Goal: Task Accomplishment & Management: Complete application form

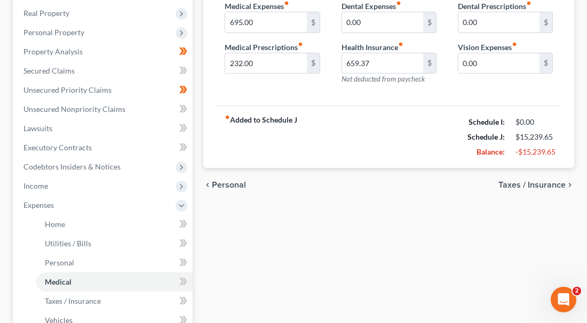
scroll to position [166, 0]
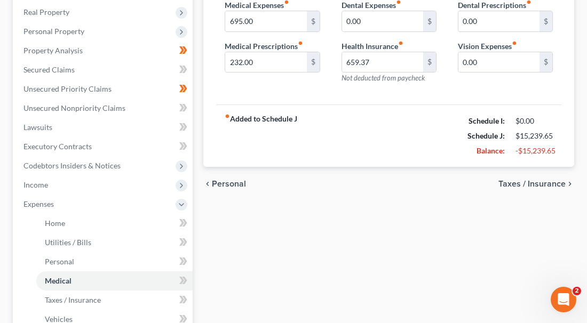
click at [195, 179] on div "Case Dashboard Payments Invoices Payments Payments Credit Report Client Profile" at bounding box center [102, 205] width 191 height 539
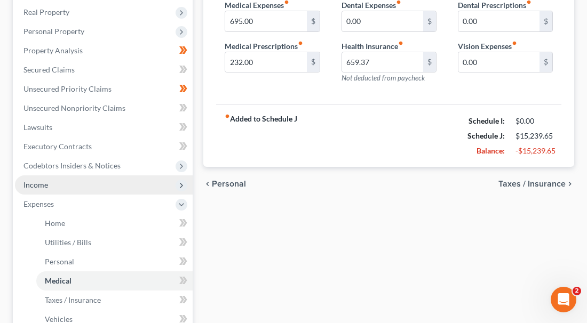
click at [181, 184] on polyline at bounding box center [181, 186] width 2 height 4
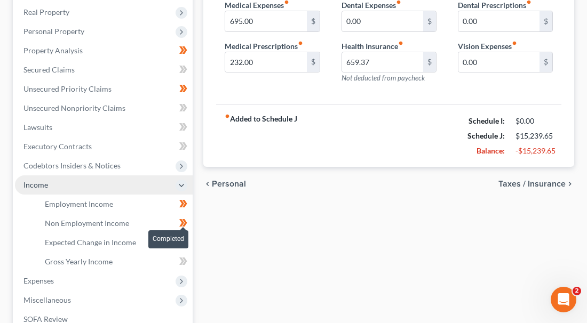
click at [177, 217] on span at bounding box center [183, 225] width 19 height 16
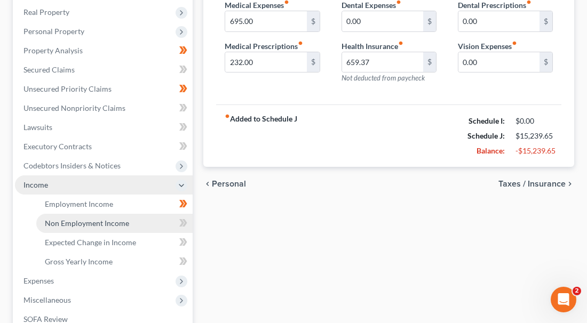
scroll to position [166, 0]
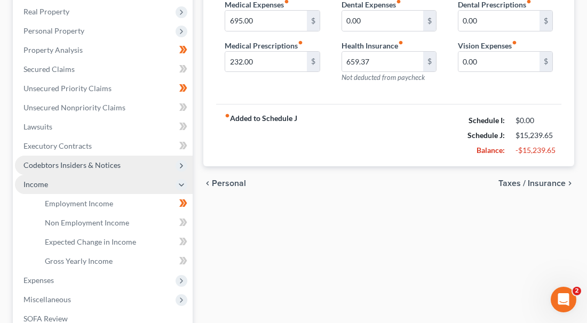
drag, startPoint x: 131, startPoint y: 219, endPoint x: 135, endPoint y: 213, distance: 6.5
click at [132, 216] on link "Non Employment Income" at bounding box center [114, 222] width 156 height 19
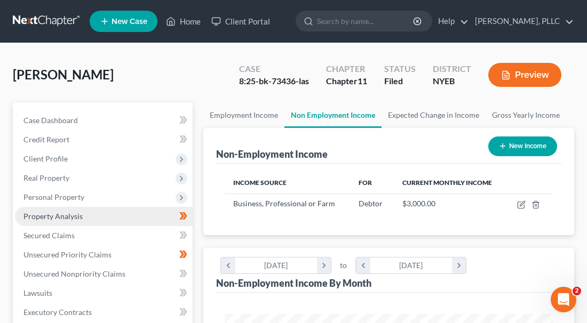
scroll to position [164, 350]
click at [135, 213] on link "Property Analysis" at bounding box center [104, 216] width 178 height 19
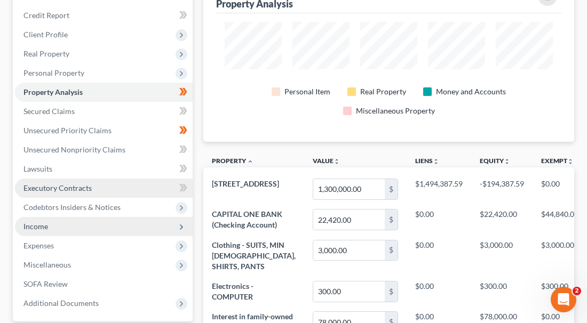
scroll to position [124, 0]
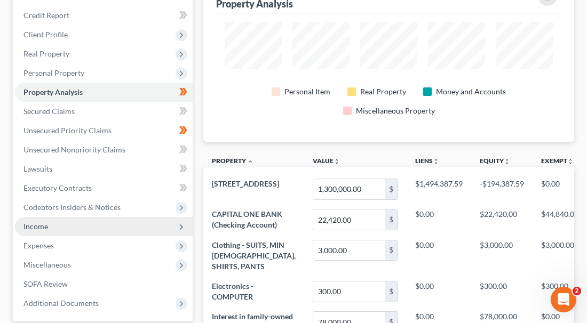
click at [50, 218] on span "Income" at bounding box center [104, 226] width 178 height 19
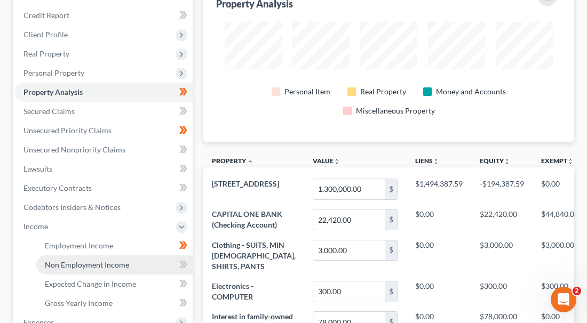
click at [125, 260] on span "Non Employment Income" at bounding box center [87, 264] width 84 height 9
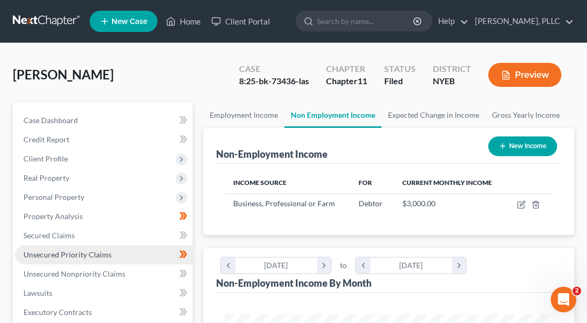
scroll to position [164, 350]
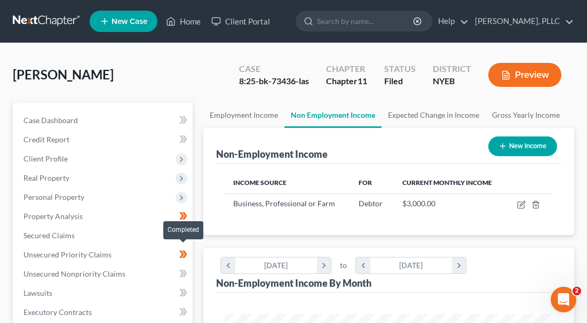
click at [186, 257] on icon at bounding box center [183, 254] width 8 height 13
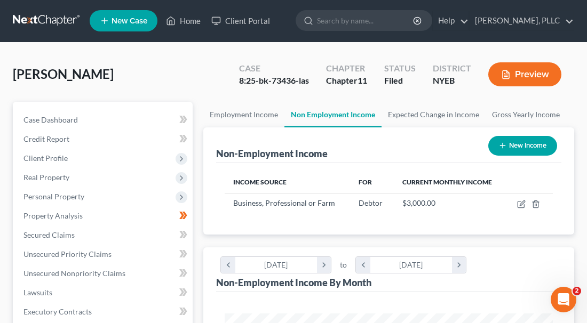
click at [224, 195] on div "Income Source For Current Monthly Income Business, Professional or Farm Debtor …" at bounding box center [388, 199] width 345 height 72
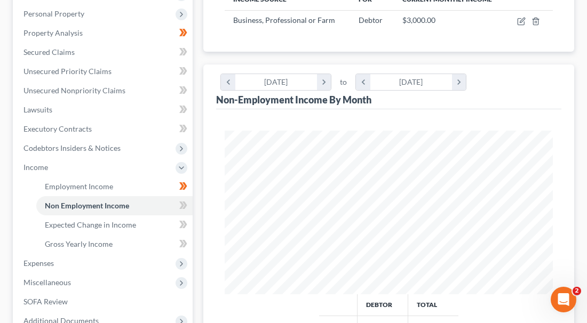
scroll to position [180, 0]
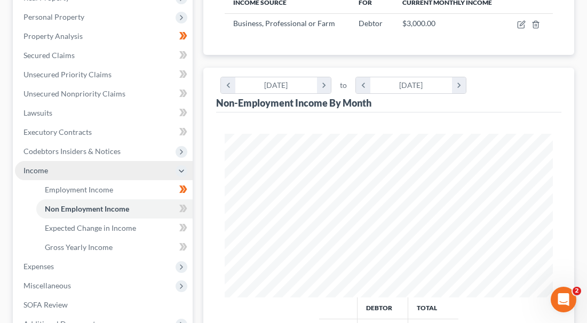
click at [139, 168] on span "Income" at bounding box center [104, 170] width 178 height 19
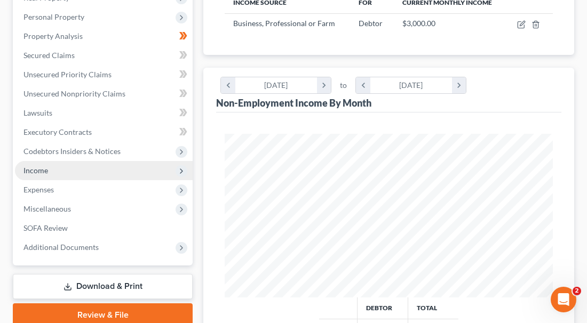
click at [181, 167] on icon at bounding box center [181, 171] width 9 height 9
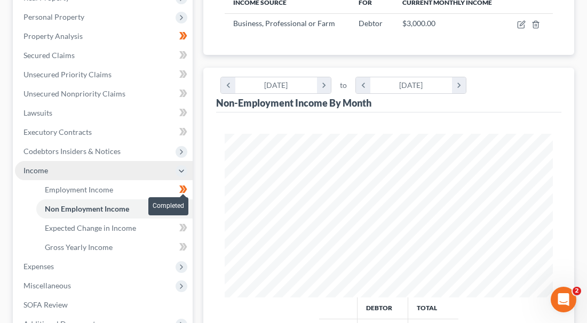
click at [186, 186] on icon at bounding box center [184, 189] width 5 height 7
click at [187, 183] on icon at bounding box center [183, 189] width 8 height 13
click at [185, 186] on icon at bounding box center [184, 189] width 5 height 7
drag, startPoint x: 185, startPoint y: 180, endPoint x: 178, endPoint y: 180, distance: 6.9
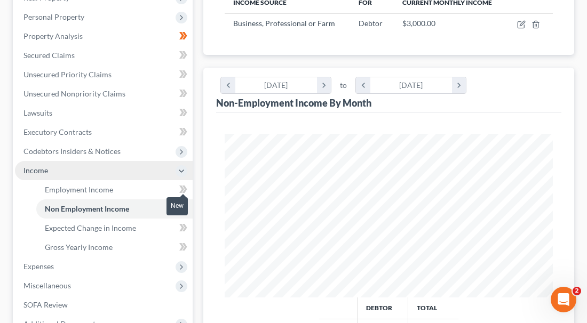
click at [178, 183] on span at bounding box center [183, 191] width 19 height 16
click at [182, 186] on icon at bounding box center [181, 189] width 5 height 7
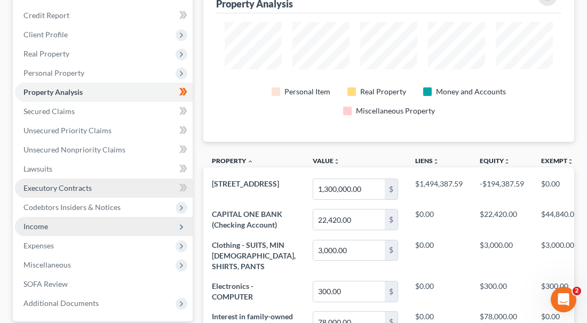
scroll to position [123, 0]
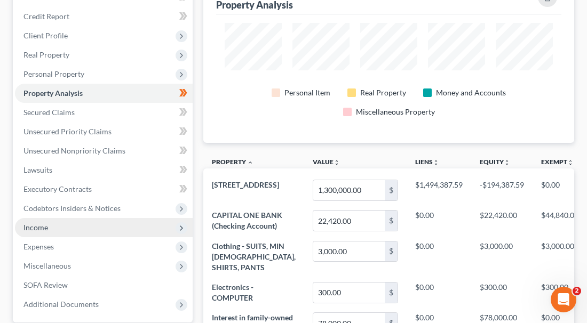
click at [181, 226] on polyline at bounding box center [181, 228] width 2 height 4
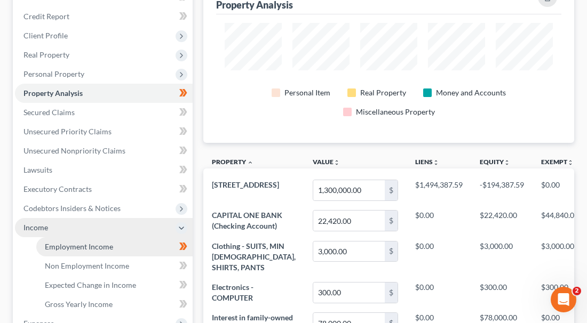
click at [112, 237] on link "Employment Income" at bounding box center [114, 246] width 156 height 19
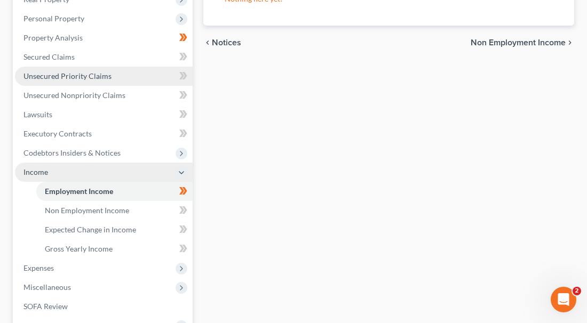
scroll to position [180, 0]
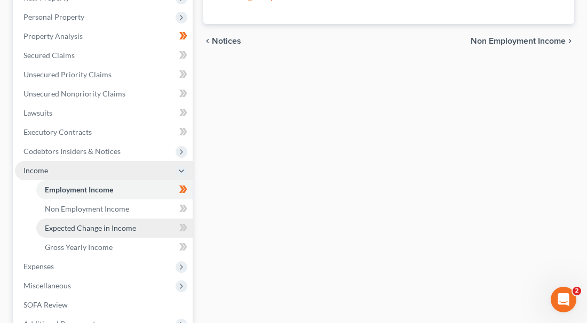
click at [129, 224] on span "Expected Change in Income" at bounding box center [90, 228] width 91 height 9
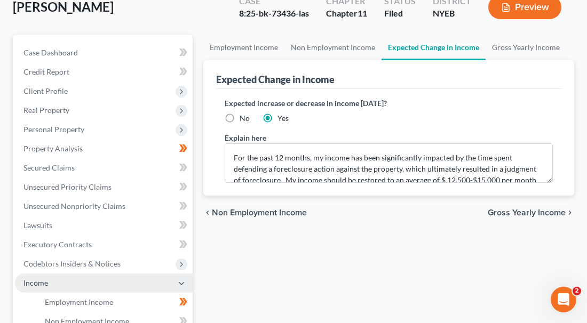
scroll to position [73, 0]
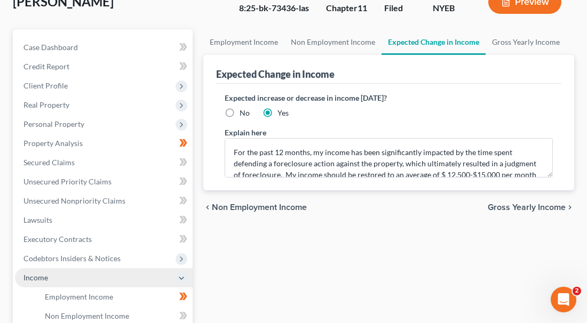
click at [215, 88] on div "Expected Change in Income Expected increase or decrease in income [DATE]? No Ye…" at bounding box center [388, 123] width 371 height 136
click at [318, 40] on link "Non Employment Income" at bounding box center [332, 42] width 97 height 26
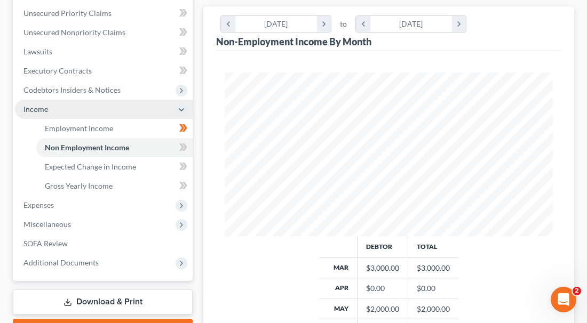
scroll to position [241, 0]
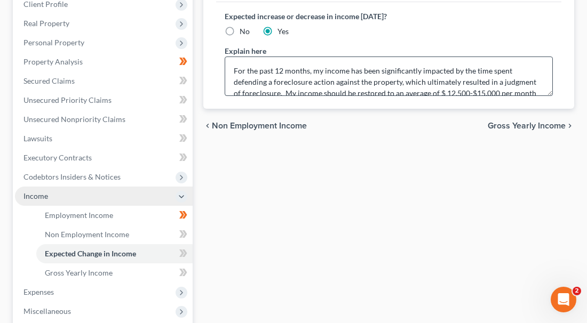
scroll to position [73, 0]
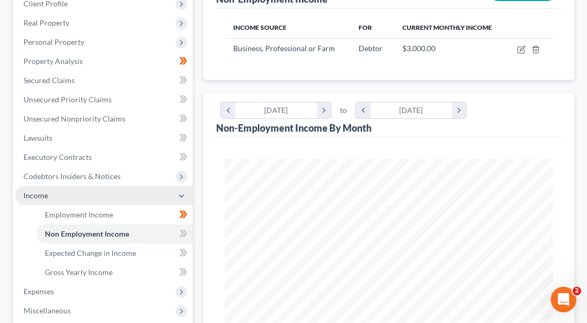
scroll to position [154, 0]
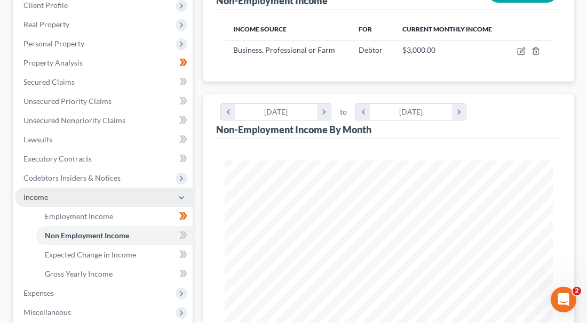
click at [469, 108] on div "Non-Employment Income By Month chevron_left [DATE] chevron_right to chevron_lef…" at bounding box center [388, 116] width 345 height 45
click at [179, 133] on icon at bounding box center [183, 139] width 8 height 13
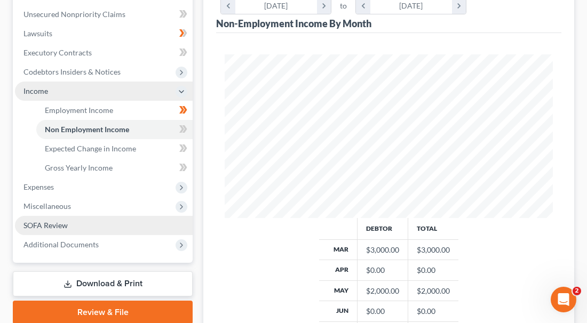
scroll to position [260, 0]
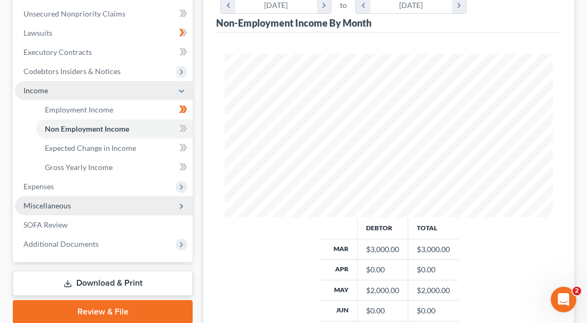
click at [182, 202] on icon at bounding box center [181, 206] width 9 height 9
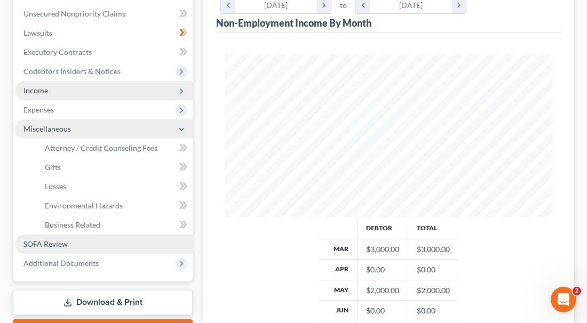
click at [179, 235] on link "SOFA Review" at bounding box center [104, 244] width 178 height 19
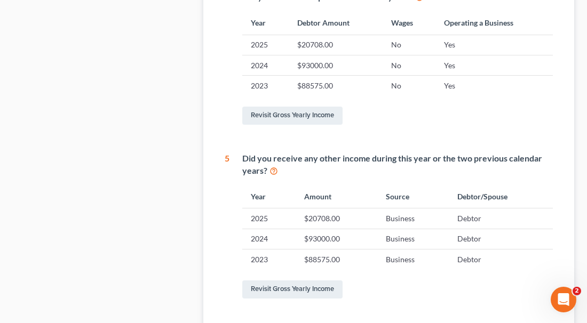
scroll to position [514, 0]
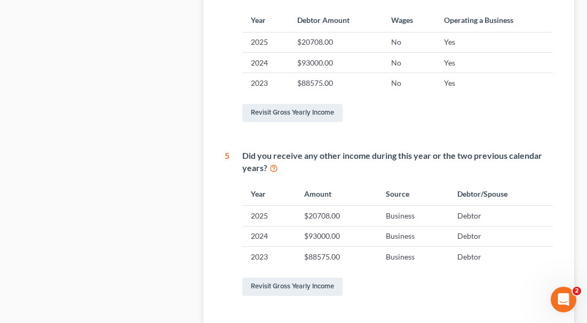
click at [434, 155] on div "Did you receive any other income during this year or the two previous calendar …" at bounding box center [397, 162] width 311 height 25
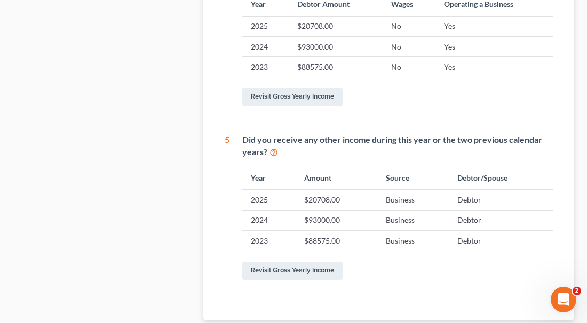
scroll to position [530, 0]
click at [274, 147] on icon at bounding box center [273, 152] width 9 height 10
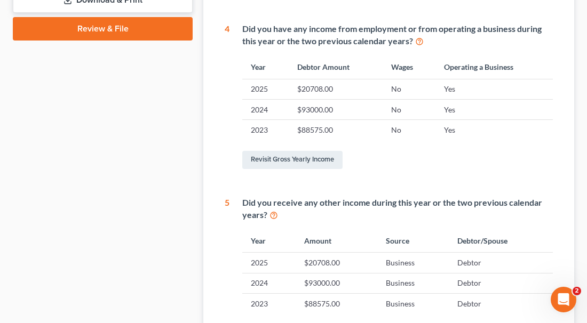
scroll to position [467, 0]
click at [418, 36] on icon at bounding box center [419, 41] width 9 height 10
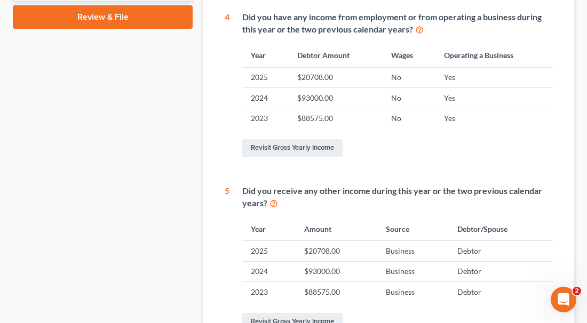
scroll to position [487, 0]
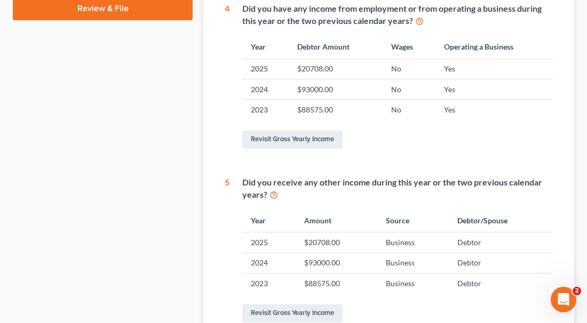
click at [291, 233] on td "2025" at bounding box center [268, 243] width 53 height 20
click at [266, 233] on td "2025" at bounding box center [268, 243] width 53 height 20
click at [297, 305] on link "Revisit Gross Yearly Income" at bounding box center [292, 314] width 100 height 18
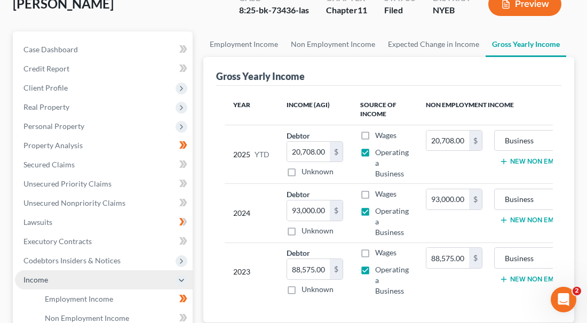
scroll to position [72, 0]
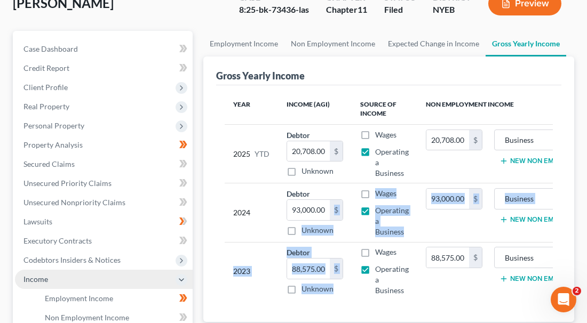
drag, startPoint x: 377, startPoint y: 245, endPoint x: 346, endPoint y: 193, distance: 61.5
click at [346, 193] on table "Year Income (AGI) Source of Income Non Employment Income 2025 YTD Debtor 20,708…" at bounding box center [389, 197] width 328 height 207
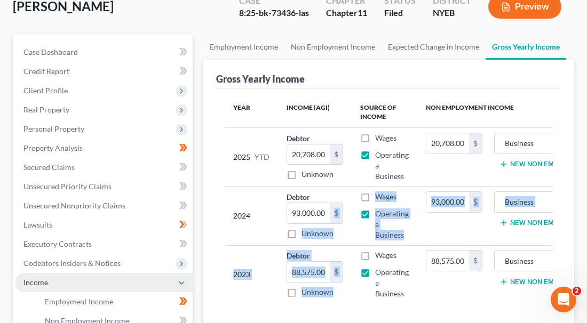
scroll to position [64, 0]
